Goal: Information Seeking & Learning: Find specific fact

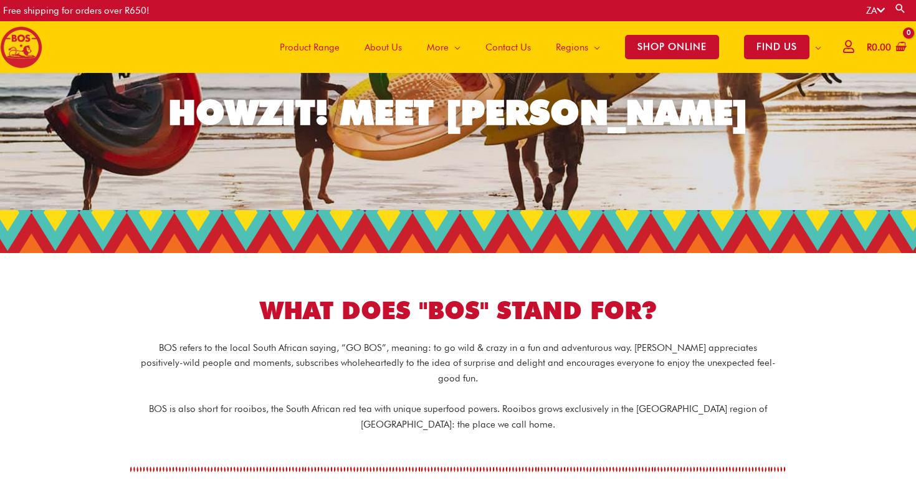
scroll to position [58, 0]
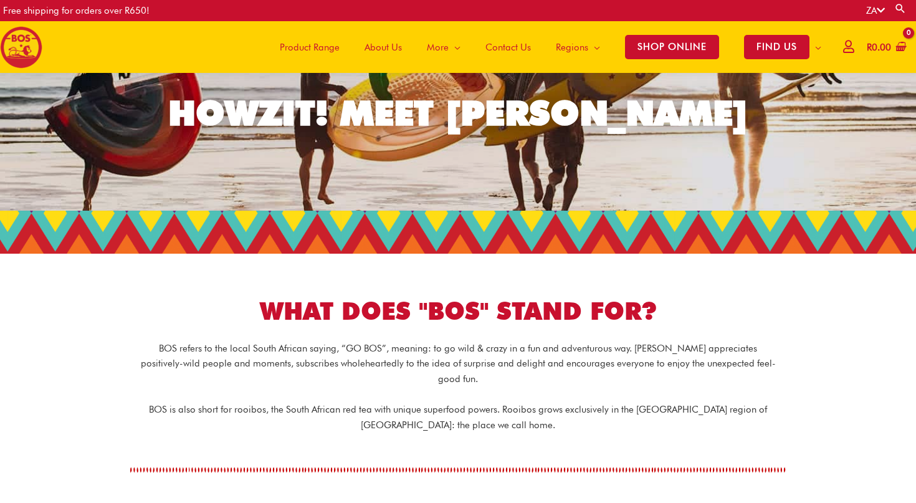
click at [531, 309] on h1 "WHAT DOES "BOS" STAND FOR?" at bounding box center [458, 311] width 698 height 34
click at [533, 341] on p "BOS refers to the local South African saying, “GO BOS”, meaning: to go wild & c…" at bounding box center [458, 364] width 636 height 46
click at [576, 350] on p "BOS refers to the local South African saying, “GO BOS”, meaning: to go wild & c…" at bounding box center [458, 364] width 636 height 46
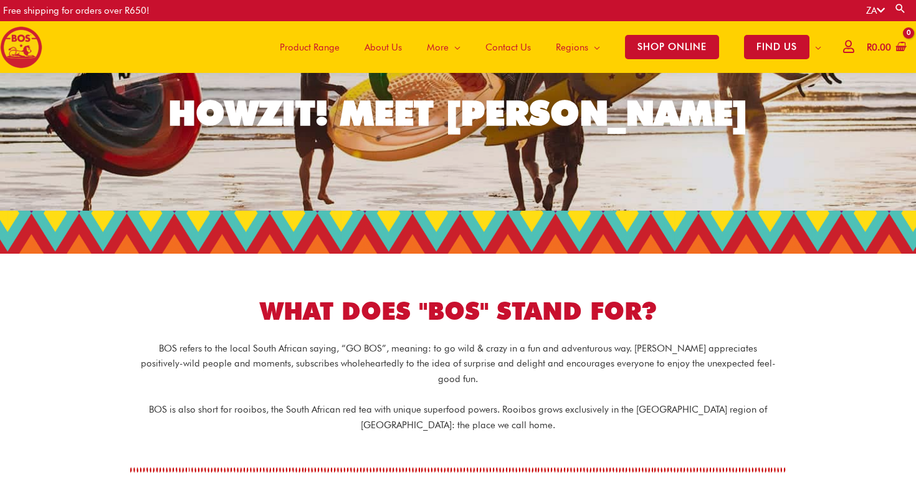
click at [603, 350] on p "BOS refers to the local South African saying, “GO BOS”, meaning: to go wild & c…" at bounding box center [458, 364] width 636 height 46
click at [664, 350] on p "BOS refers to the local South African saying, “GO BOS”, meaning: to go wild & c…" at bounding box center [458, 364] width 636 height 46
click at [451, 460] on div at bounding box center [458, 470] width 698 height 20
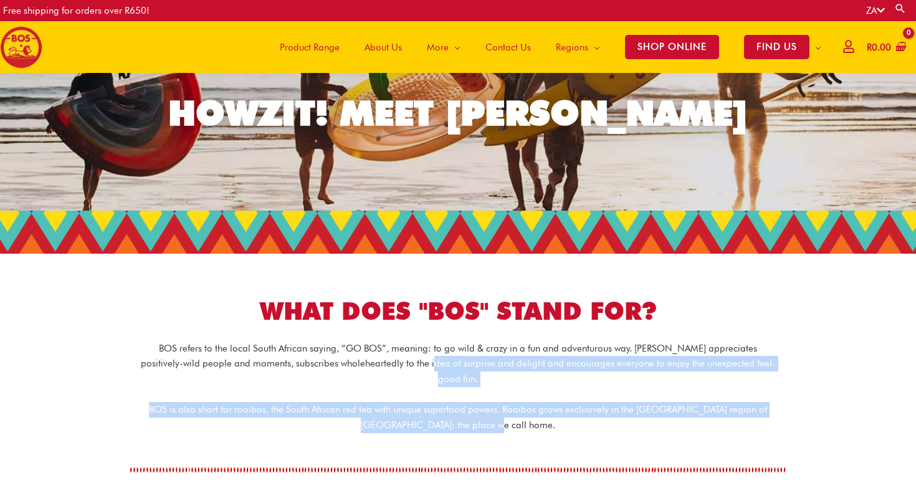
drag, startPoint x: 520, startPoint y: 406, endPoint x: 408, endPoint y: 362, distance: 121.2
click at [408, 362] on div "BOS refers to the local South African saying, “GO BOS”, meaning: to go wild & c…" at bounding box center [458, 387] width 698 height 92
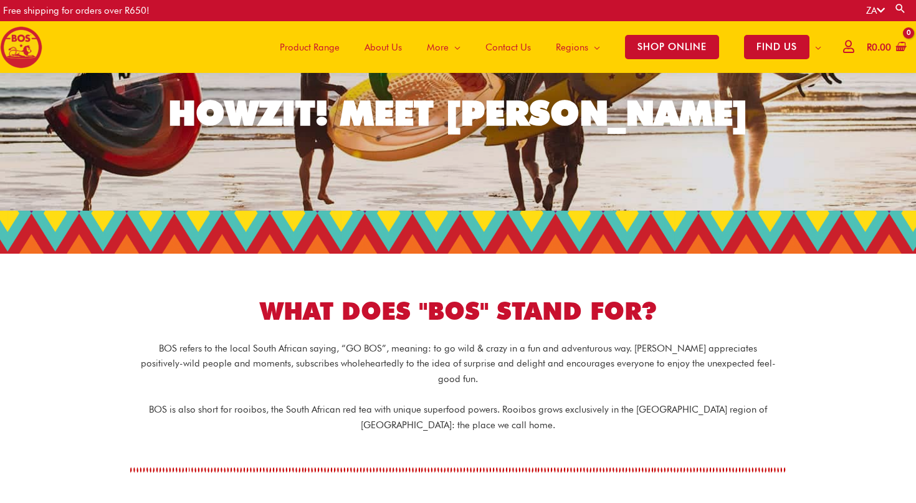
click at [429, 375] on div "BOS refers to the local South African saying, “GO BOS”, meaning: to go wild & c…" at bounding box center [458, 387] width 698 height 92
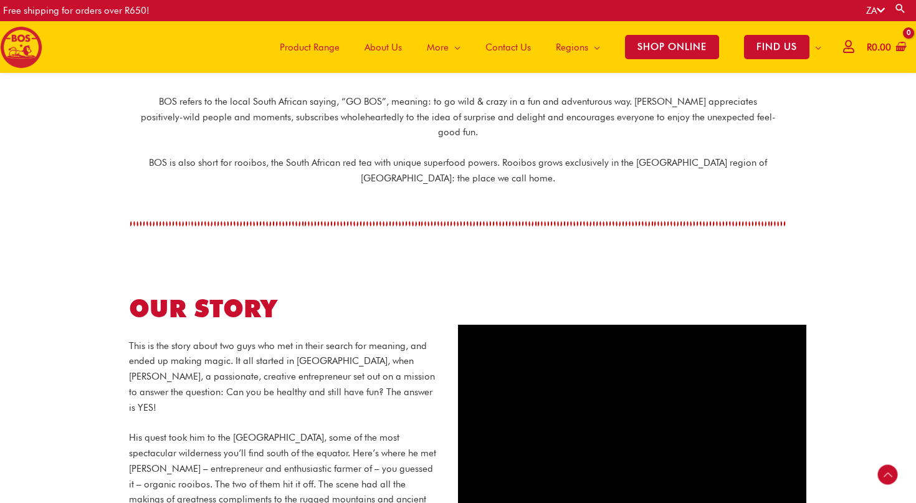
scroll to position [468, 0]
